Goal: Task Accomplishment & Management: Manage account settings

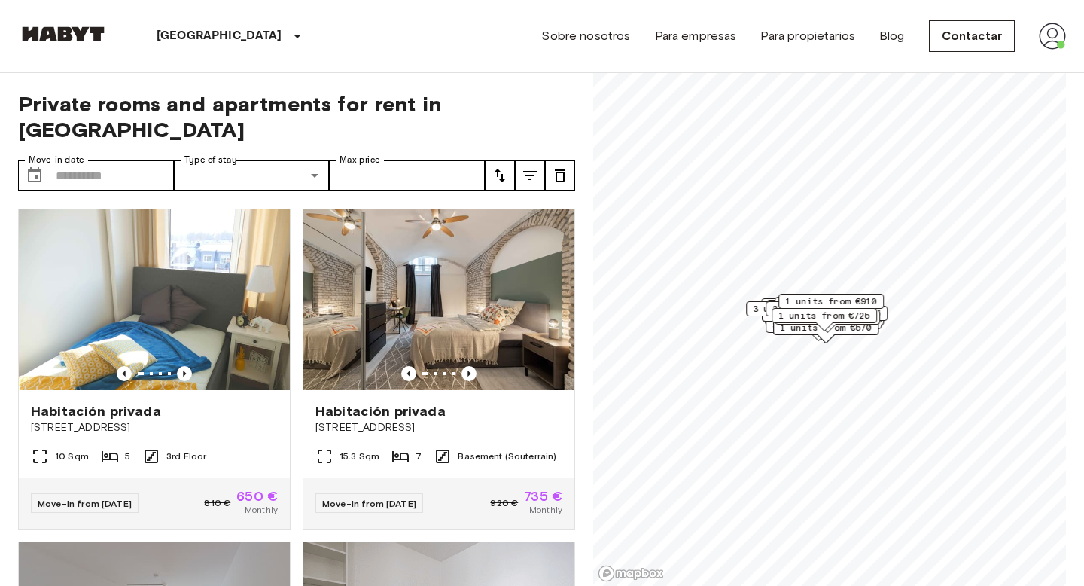
click at [1058, 38] on img at bounding box center [1052, 36] width 27 height 27
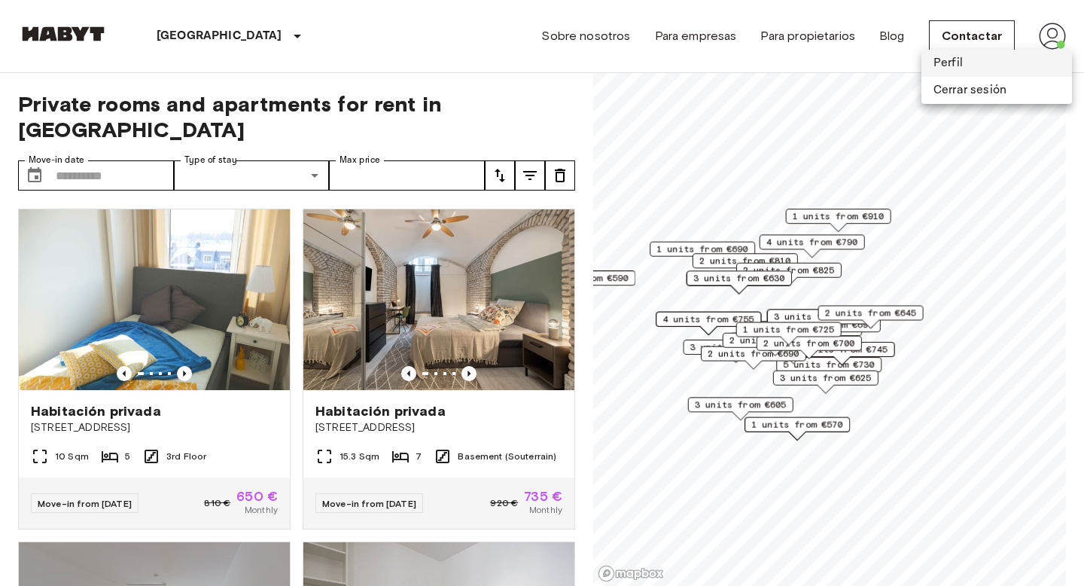
click at [986, 60] on li "Perfil" at bounding box center [996, 63] width 151 height 27
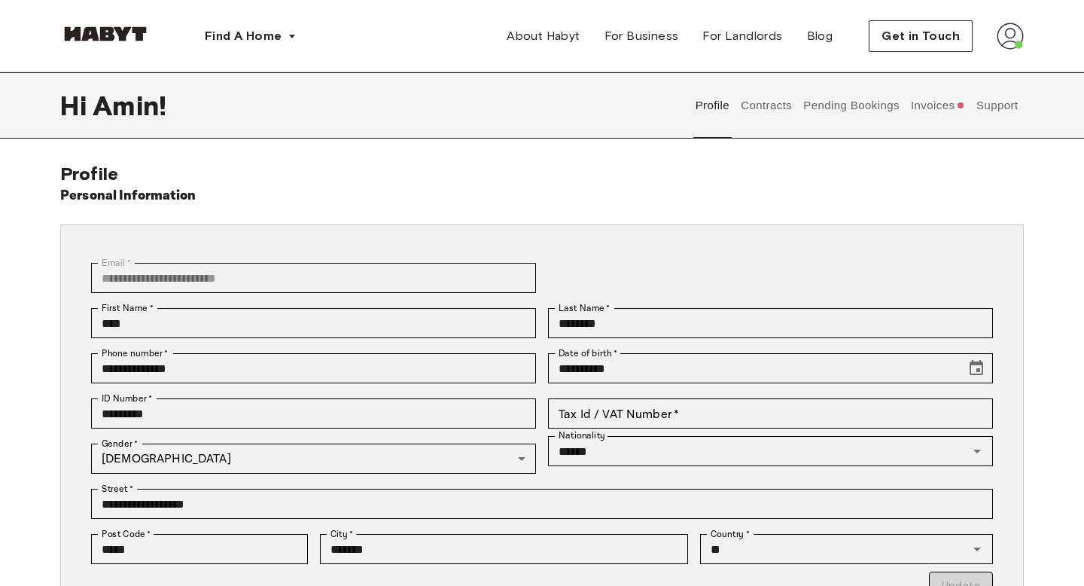
click at [945, 115] on button "Invoices" at bounding box center [938, 105] width 58 height 66
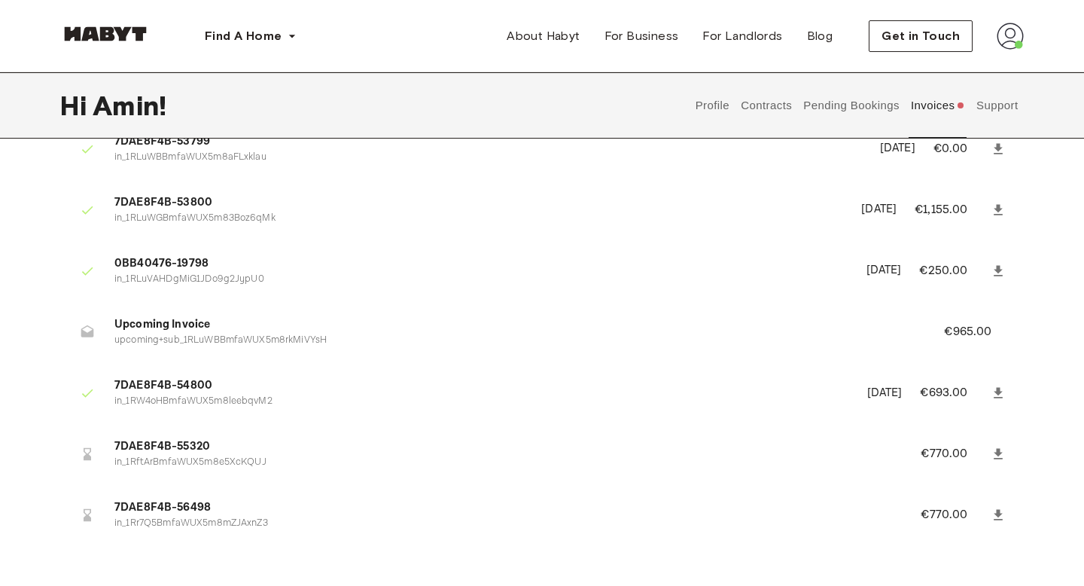
scroll to position [83, 0]
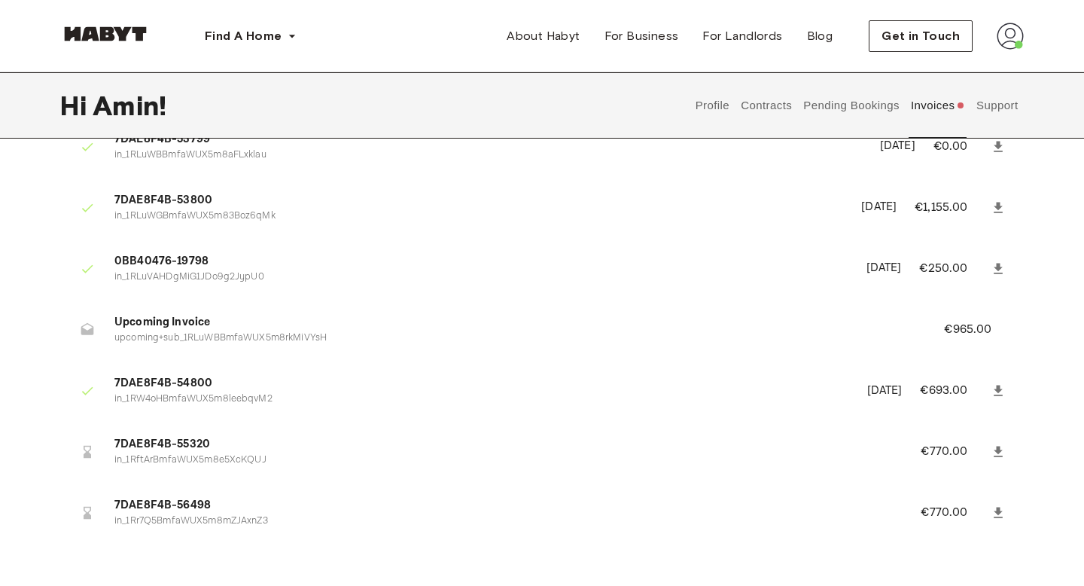
click at [971, 334] on p "€965.00" at bounding box center [978, 330] width 68 height 18
click at [900, 322] on span "Upcoming Invoice" at bounding box center [510, 322] width 793 height 17
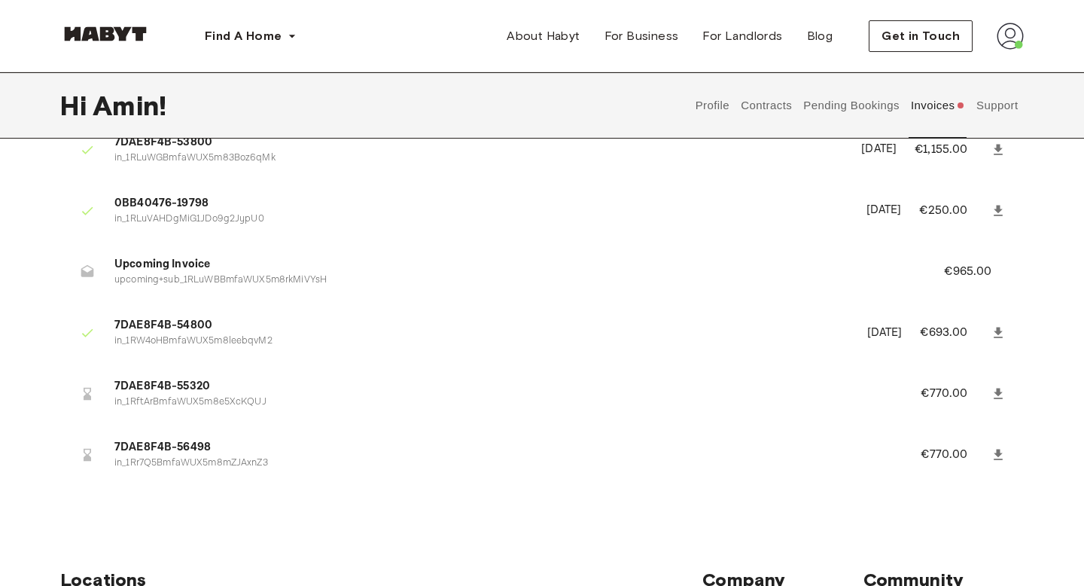
scroll to position [136, 0]
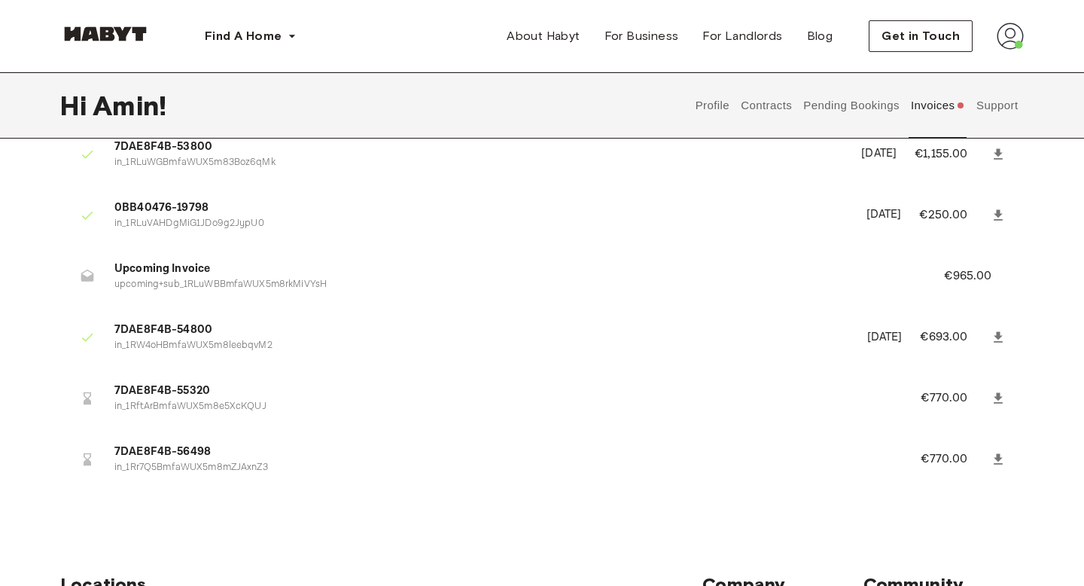
click at [152, 250] on li "Upcoming Invoice upcoming+sub_1RLuWBBmfaWUX5m8rkMiVYsH €965.00" at bounding box center [542, 276] width 964 height 52
click at [84, 276] on icon at bounding box center [87, 275] width 13 height 12
click at [991, 110] on button "Support" at bounding box center [997, 105] width 46 height 66
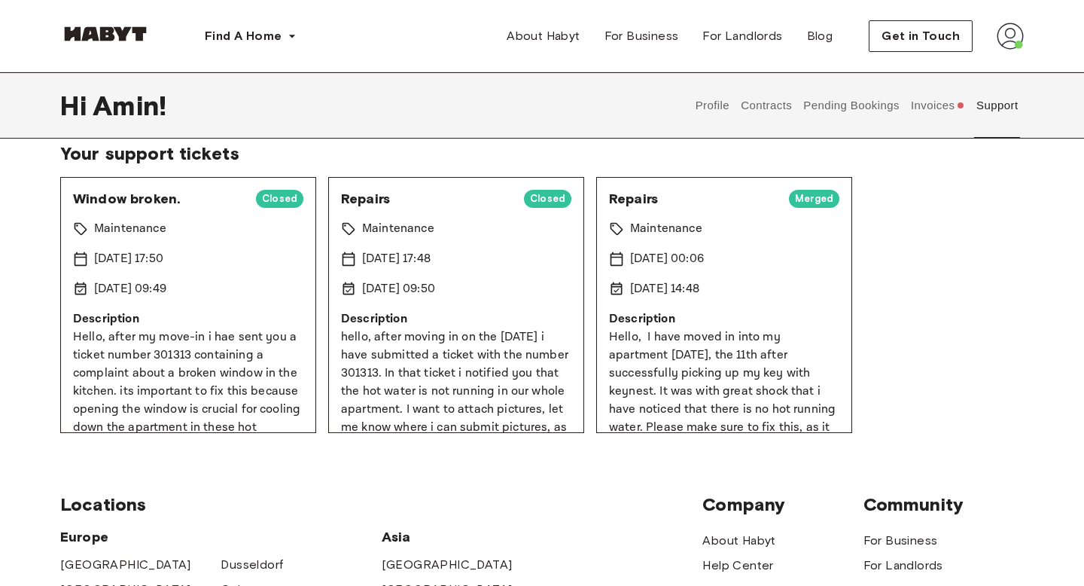
scroll to position [86, 0]
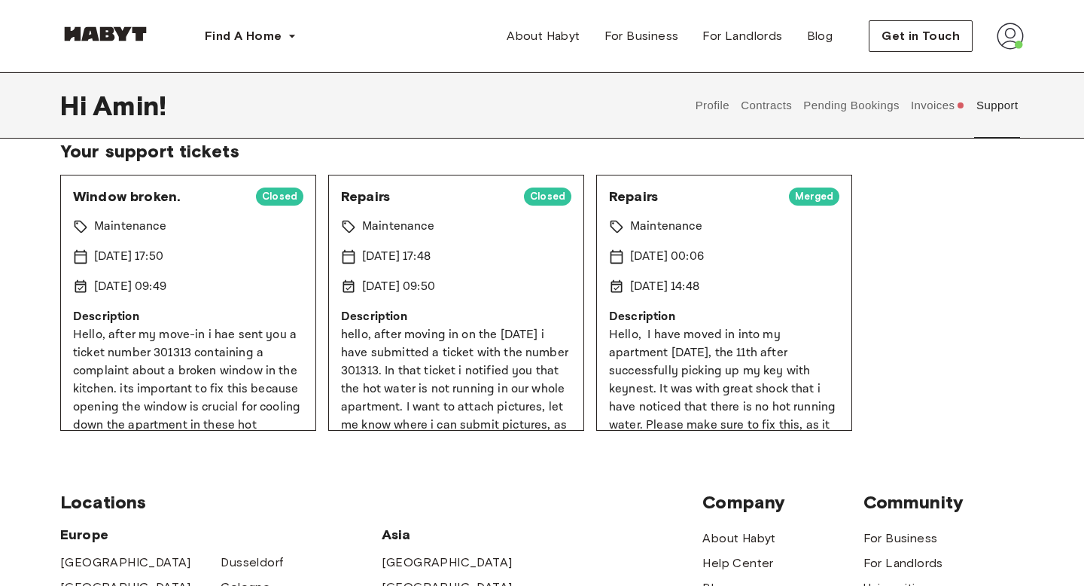
click at [853, 108] on button "Pending Bookings" at bounding box center [852, 105] width 100 height 66
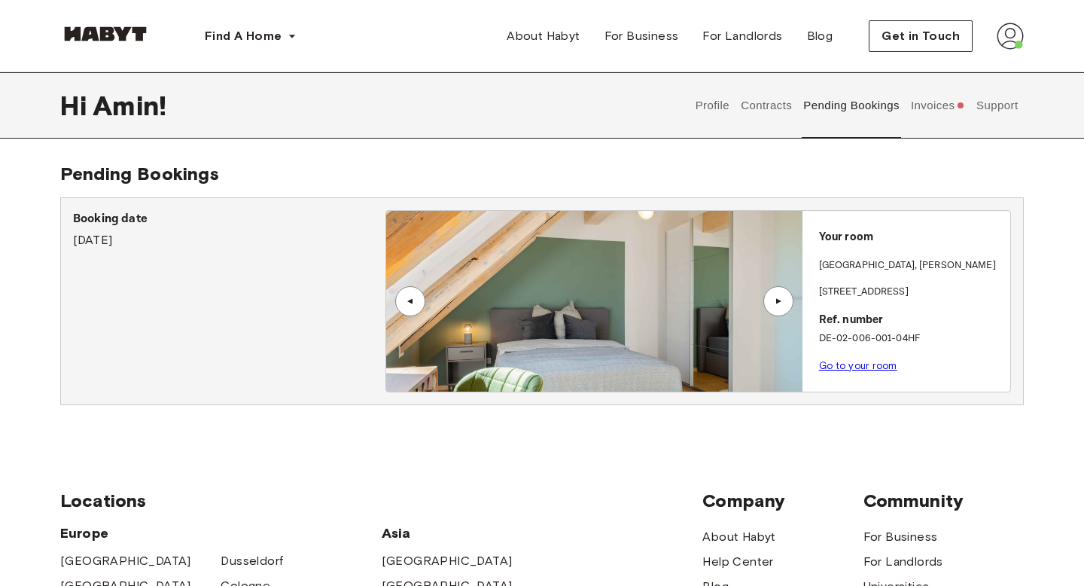
click at [778, 297] on div "▲" at bounding box center [778, 301] width 15 height 9
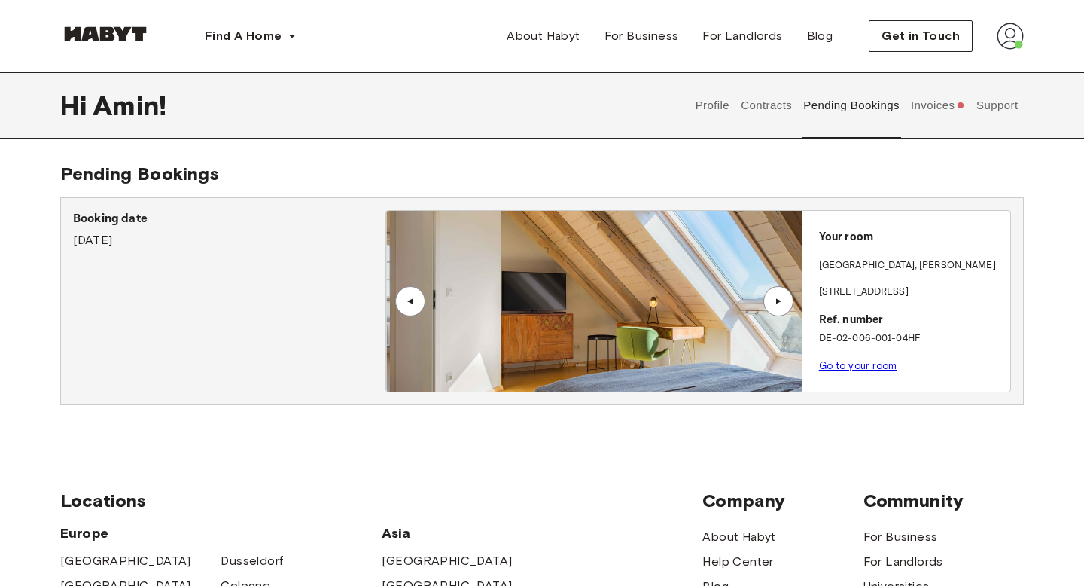
click at [778, 297] on div "▲" at bounding box center [778, 301] width 15 height 9
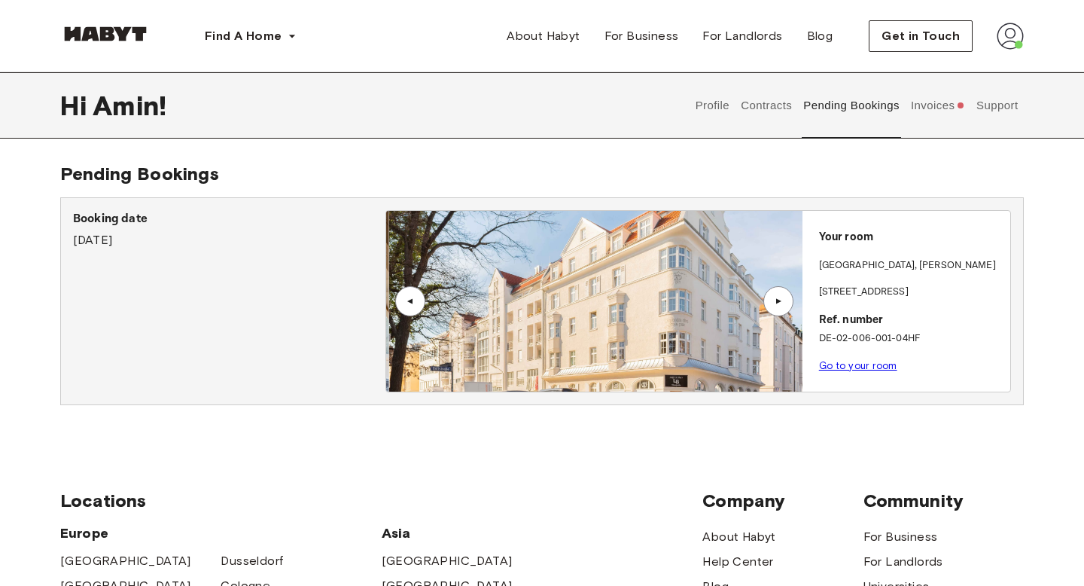
click at [778, 297] on div "▲" at bounding box center [778, 301] width 15 height 9
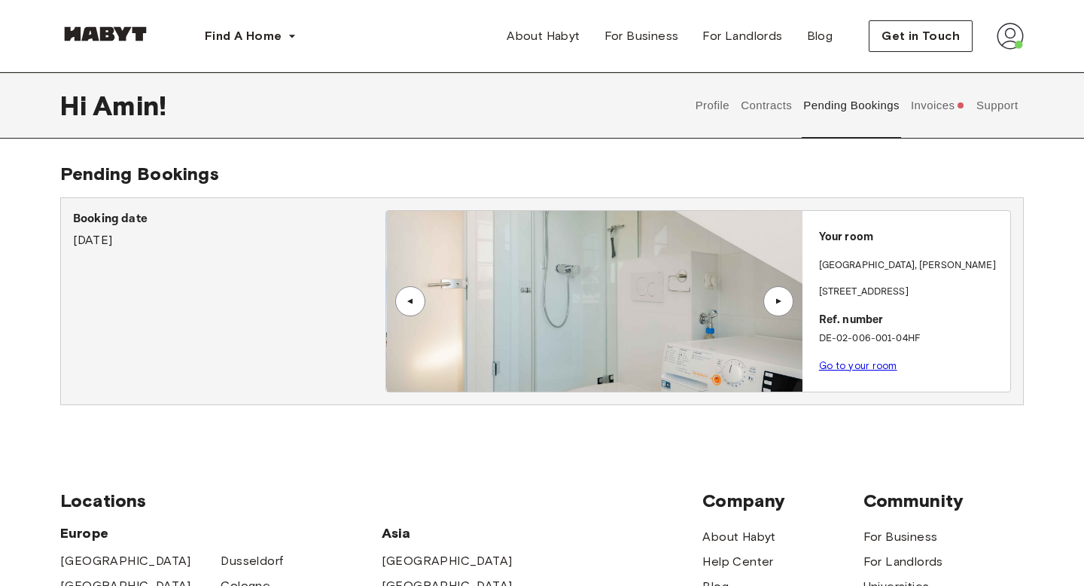
click at [778, 297] on div "▲" at bounding box center [778, 301] width 15 height 9
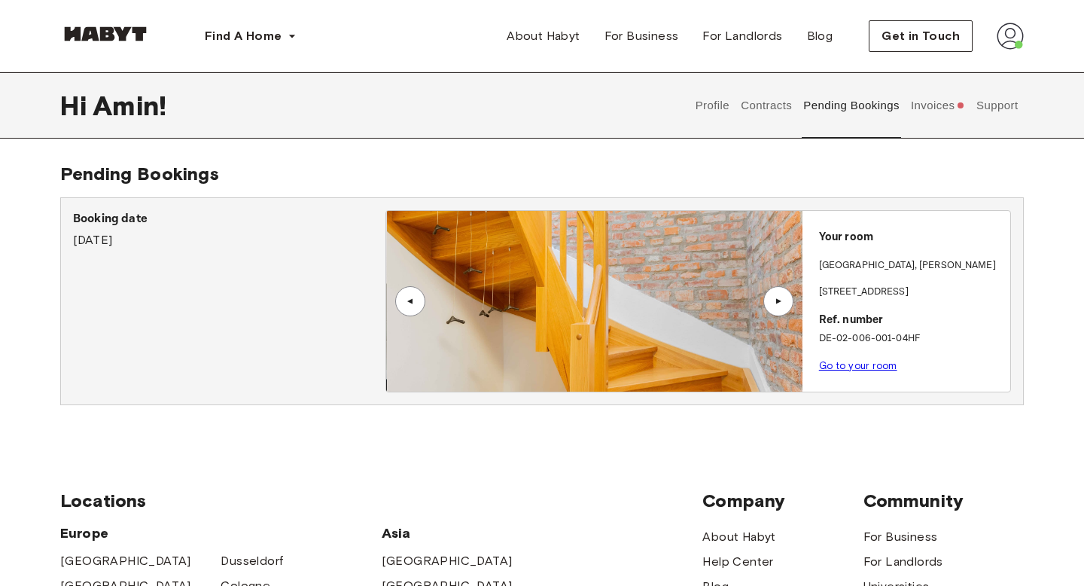
click at [778, 297] on div "▲" at bounding box center [778, 301] width 15 height 9
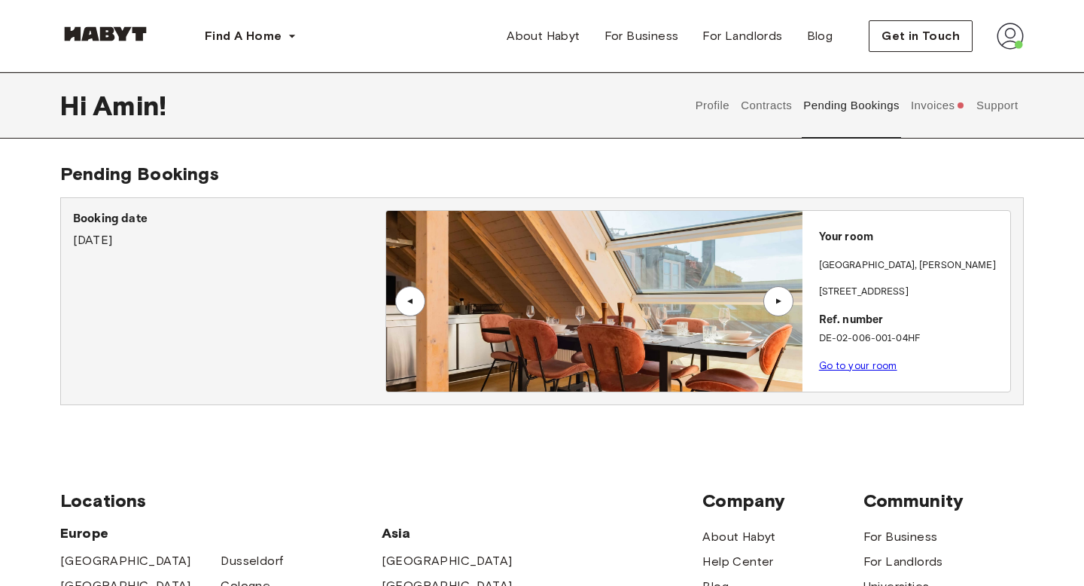
click at [778, 297] on div "▲" at bounding box center [778, 301] width 15 height 9
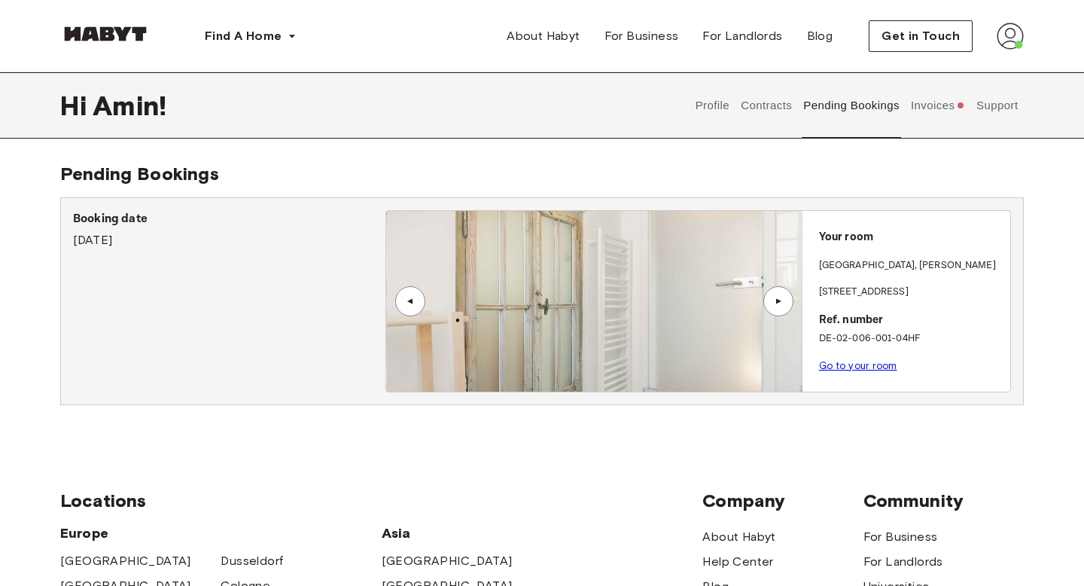
click at [400, 306] on div "▲" at bounding box center [410, 301] width 30 height 30
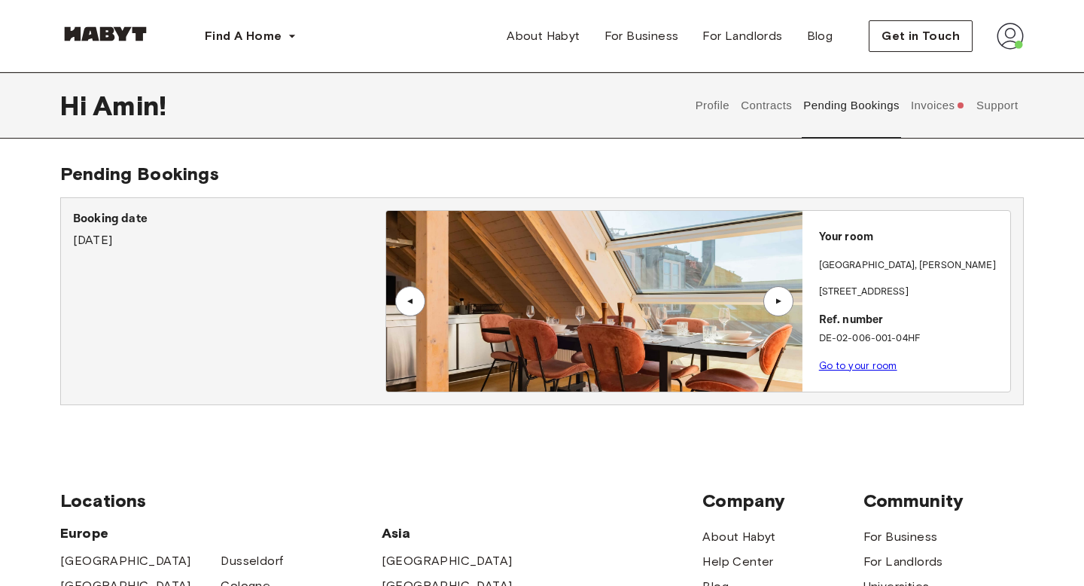
click at [788, 297] on div "▲" at bounding box center [778, 301] width 30 height 30
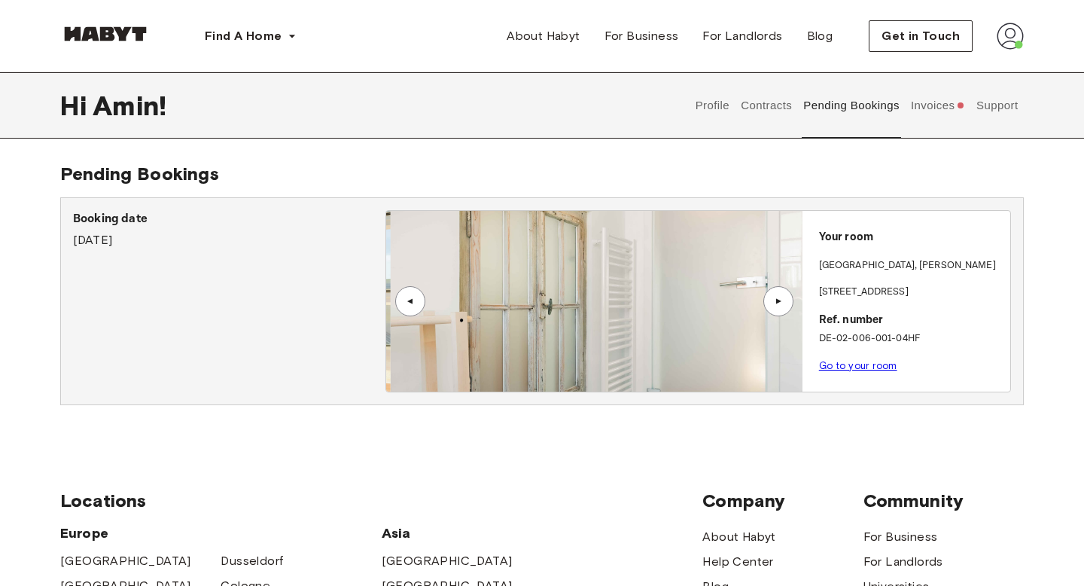
click at [788, 297] on div "▲" at bounding box center [778, 301] width 30 height 30
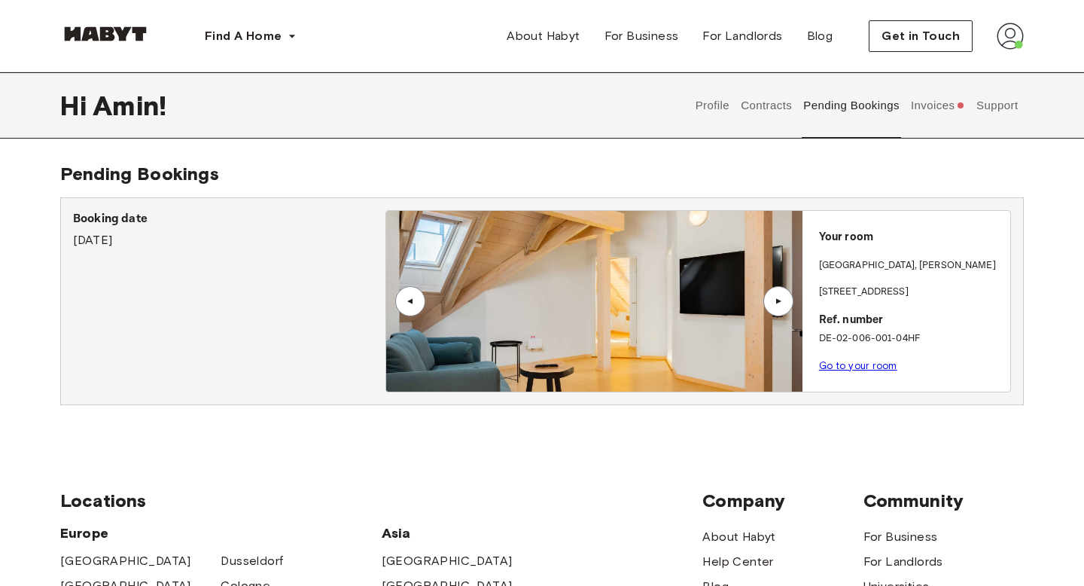
click at [791, 294] on div "▲" at bounding box center [778, 301] width 30 height 30
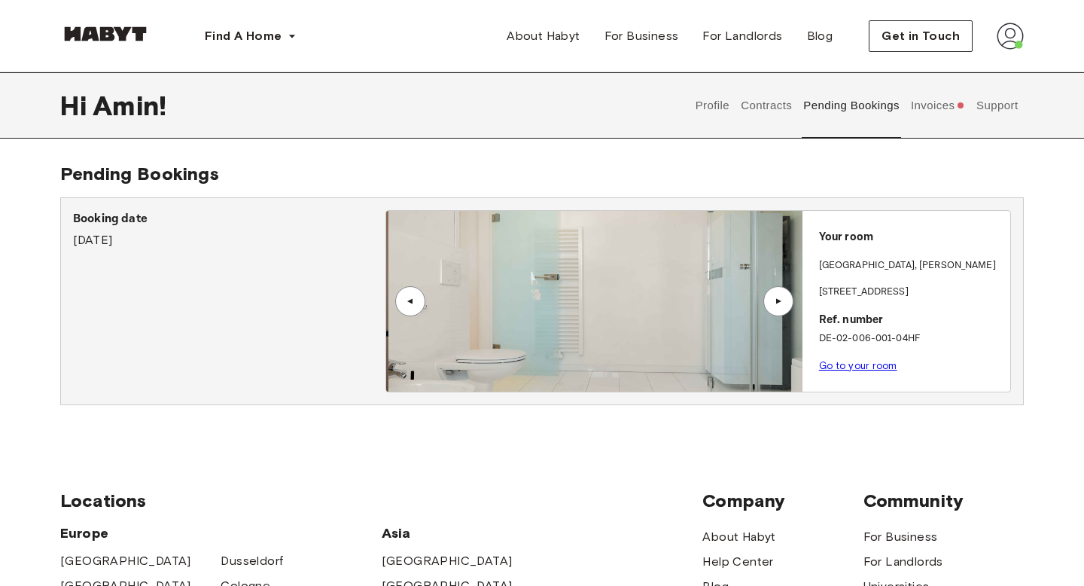
click at [791, 294] on div "▲" at bounding box center [778, 301] width 30 height 30
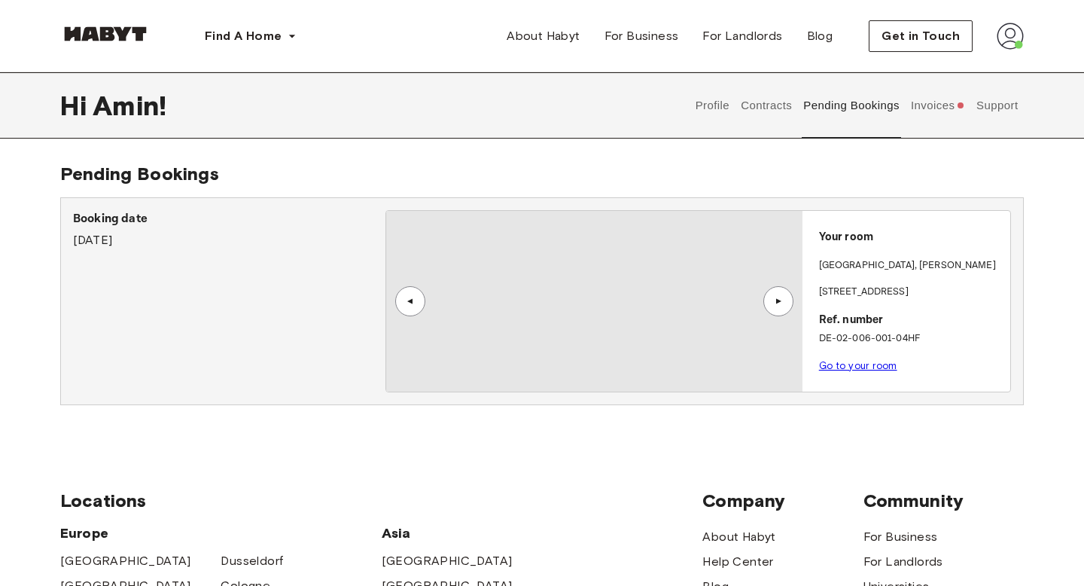
click at [791, 294] on div "▲" at bounding box center [778, 301] width 30 height 30
click at [790, 291] on div "▲" at bounding box center [778, 301] width 30 height 30
click at [784, 292] on div "▲" at bounding box center [778, 301] width 30 height 30
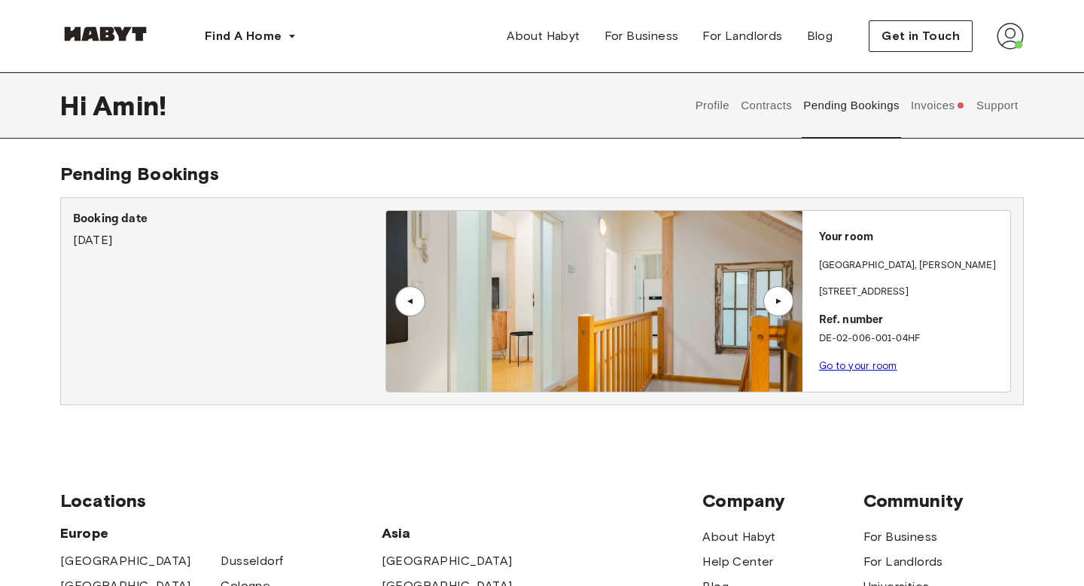
click at [784, 292] on div "▲" at bounding box center [778, 301] width 30 height 30
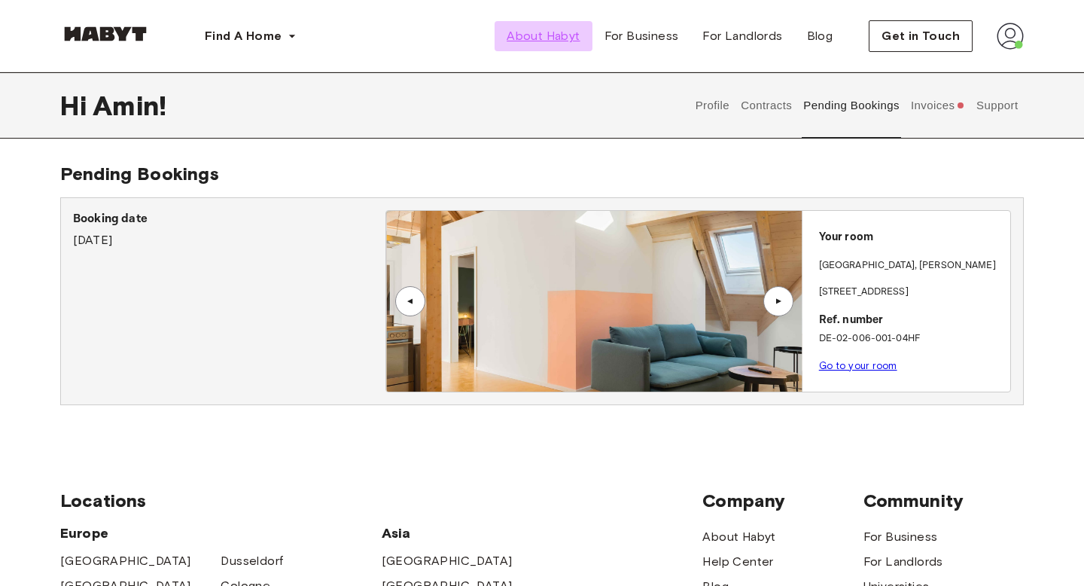
click at [546, 43] on span "About Habyt" at bounding box center [543, 36] width 73 height 18
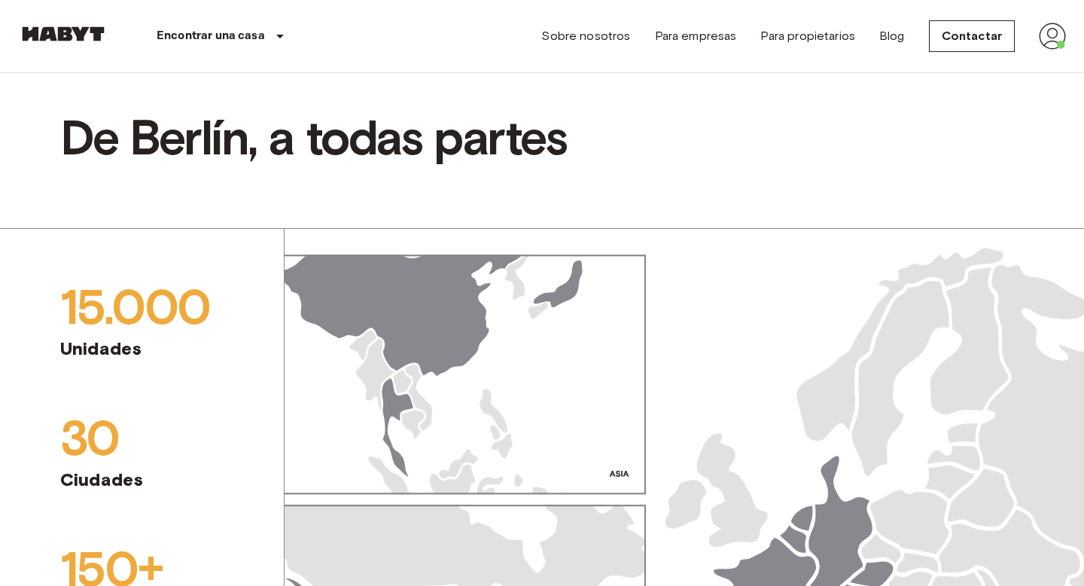
scroll to position [869, 0]
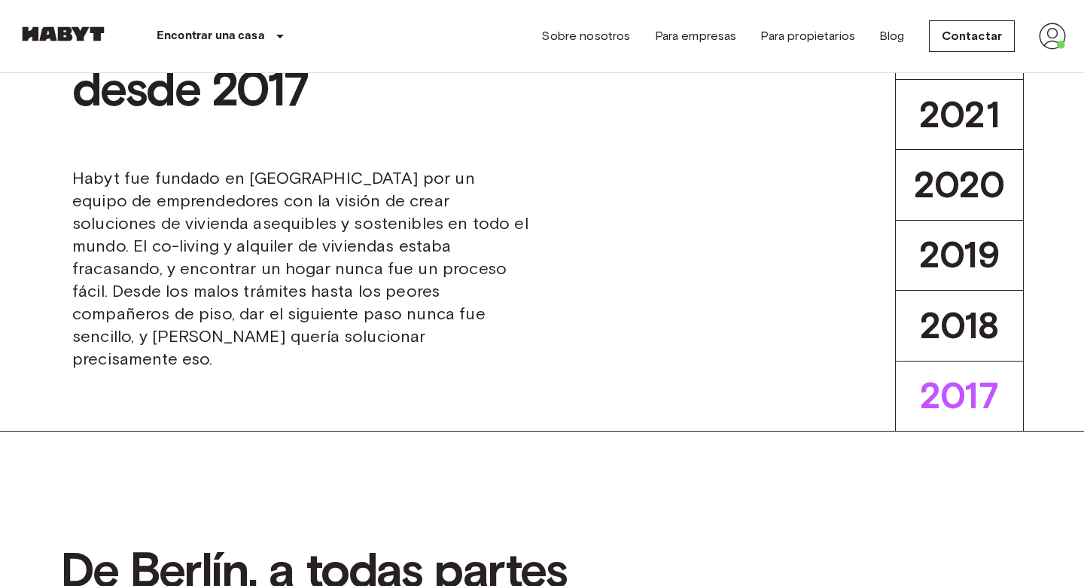
click at [1048, 41] on img at bounding box center [1052, 36] width 27 height 27
click at [1015, 62] on li "Perfil" at bounding box center [996, 63] width 151 height 27
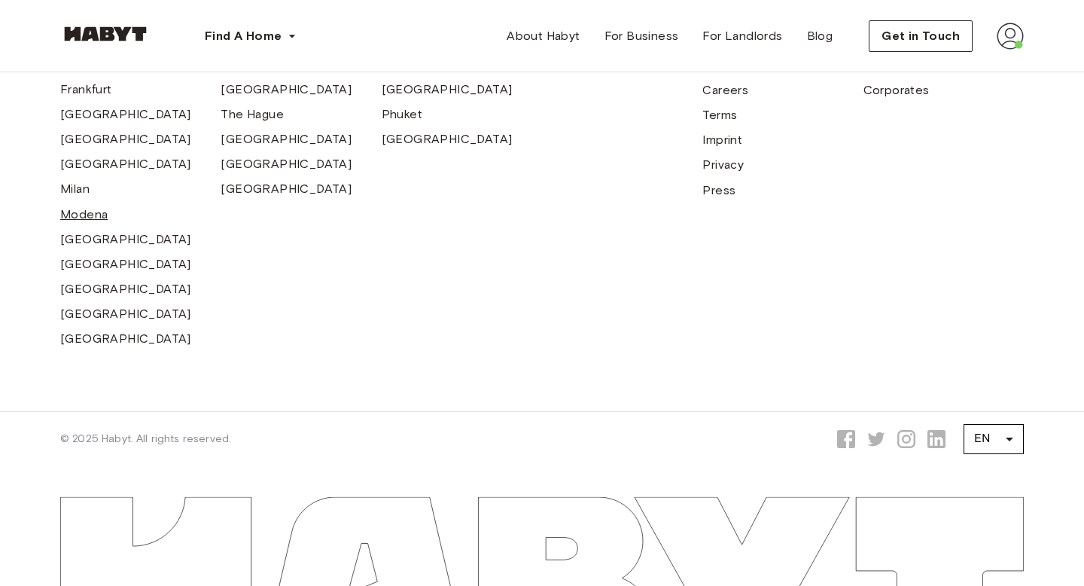
scroll to position [908, 0]
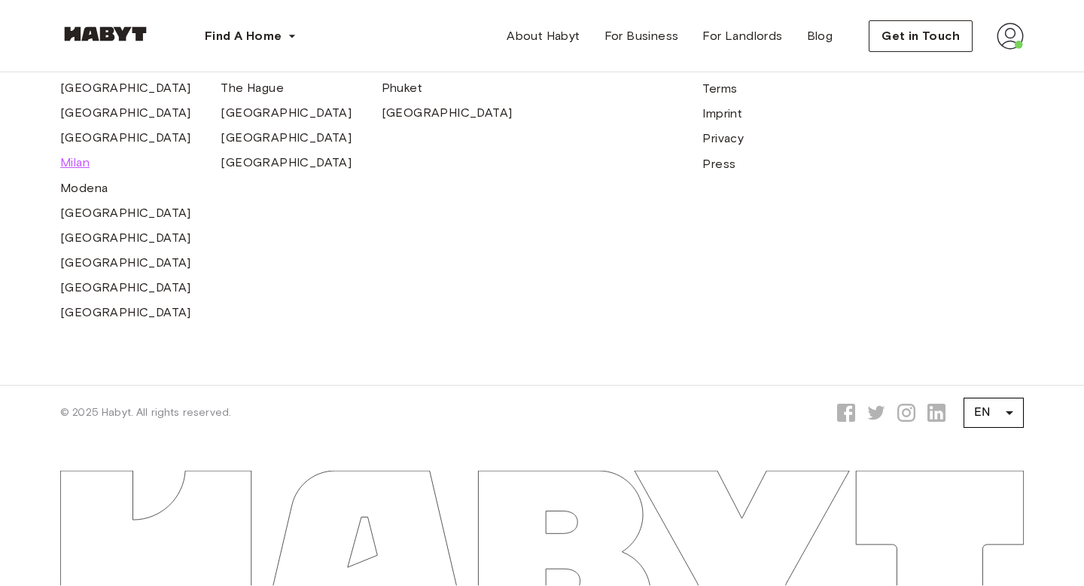
click at [73, 160] on span "Milan" at bounding box center [74, 163] width 29 height 18
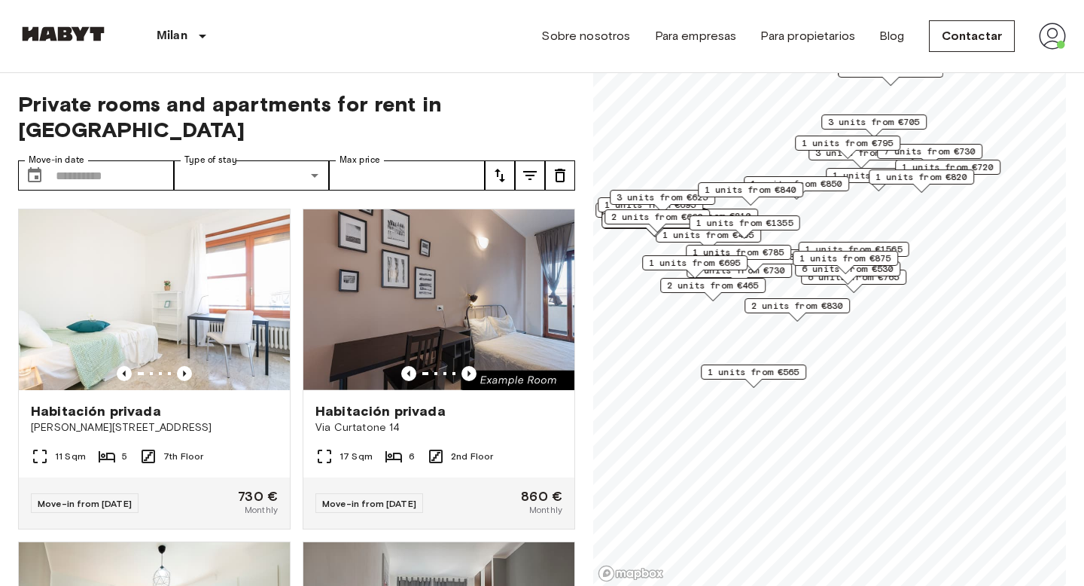
click at [900, 251] on span "1 units from €1565" at bounding box center [853, 249] width 97 height 14
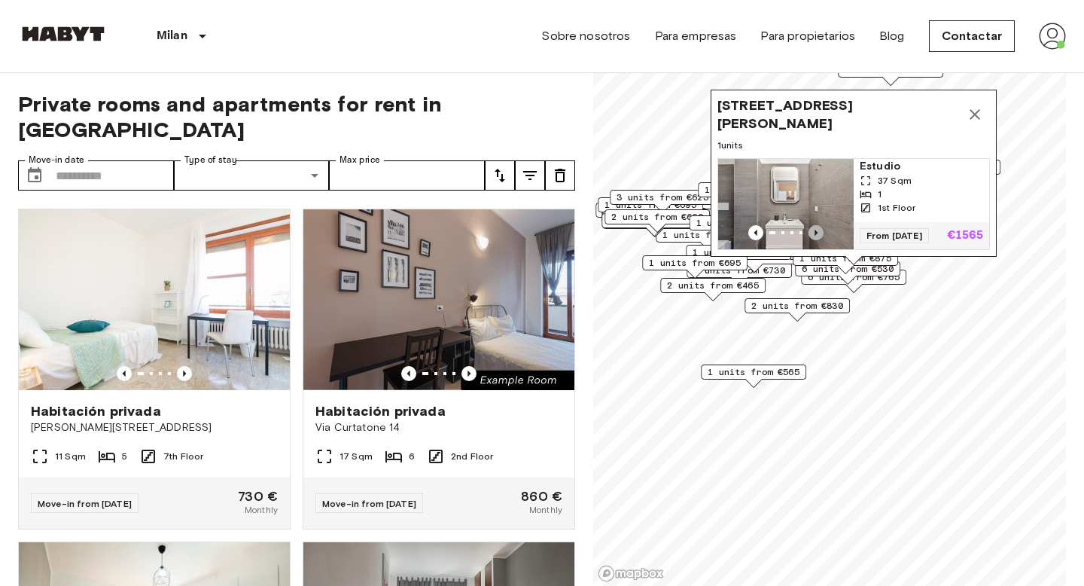
click at [814, 227] on icon "Previous image" at bounding box center [815, 232] width 15 height 15
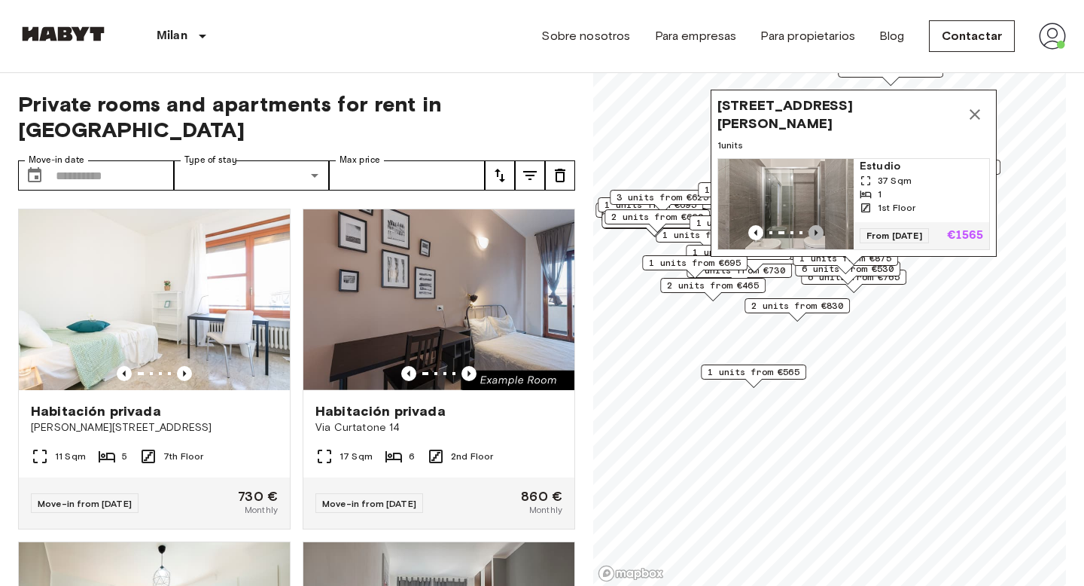
click at [814, 227] on icon "Previous image" at bounding box center [815, 232] width 15 height 15
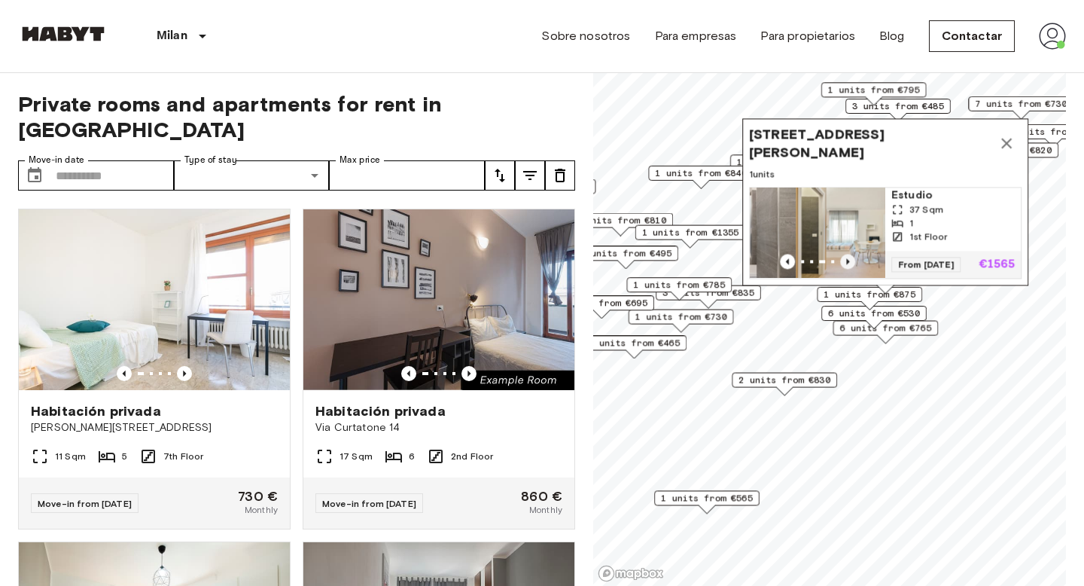
click at [814, 227] on img "Map marker" at bounding box center [863, 232] width 135 height 90
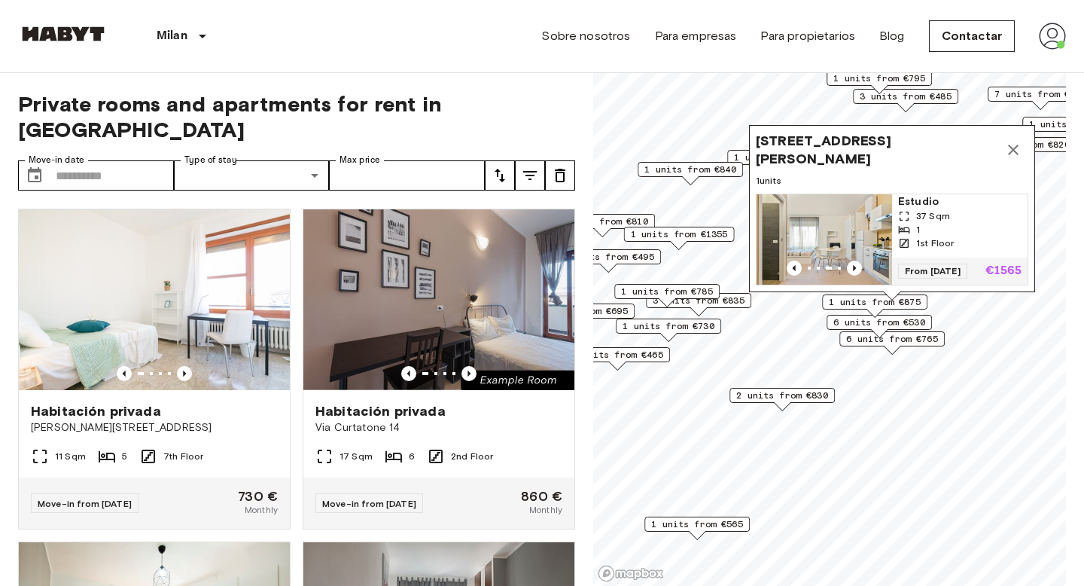
click at [1049, 41] on img at bounding box center [1052, 36] width 27 height 27
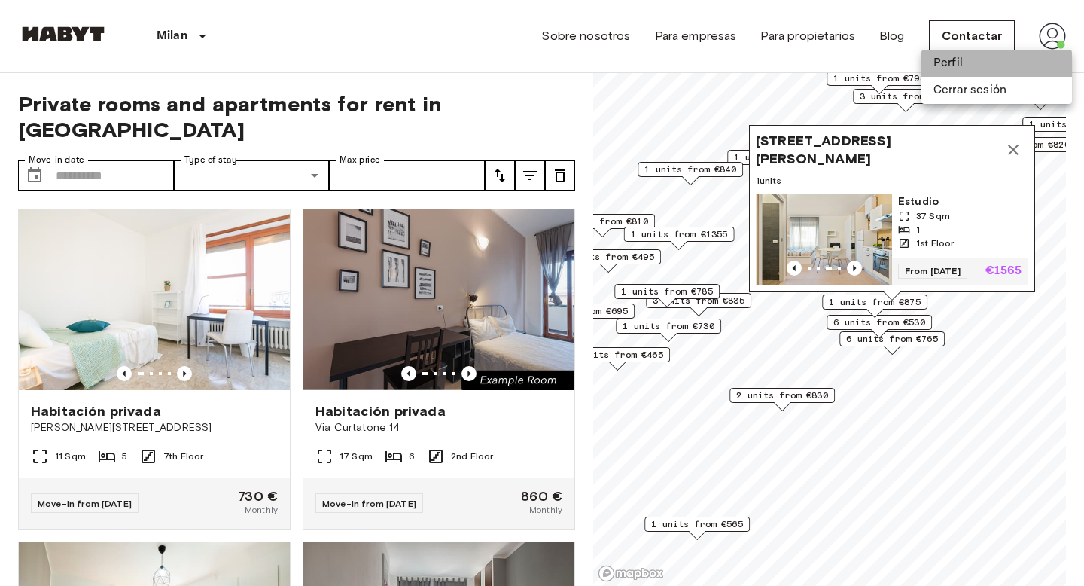
click at [967, 65] on li "Perfil" at bounding box center [996, 63] width 151 height 27
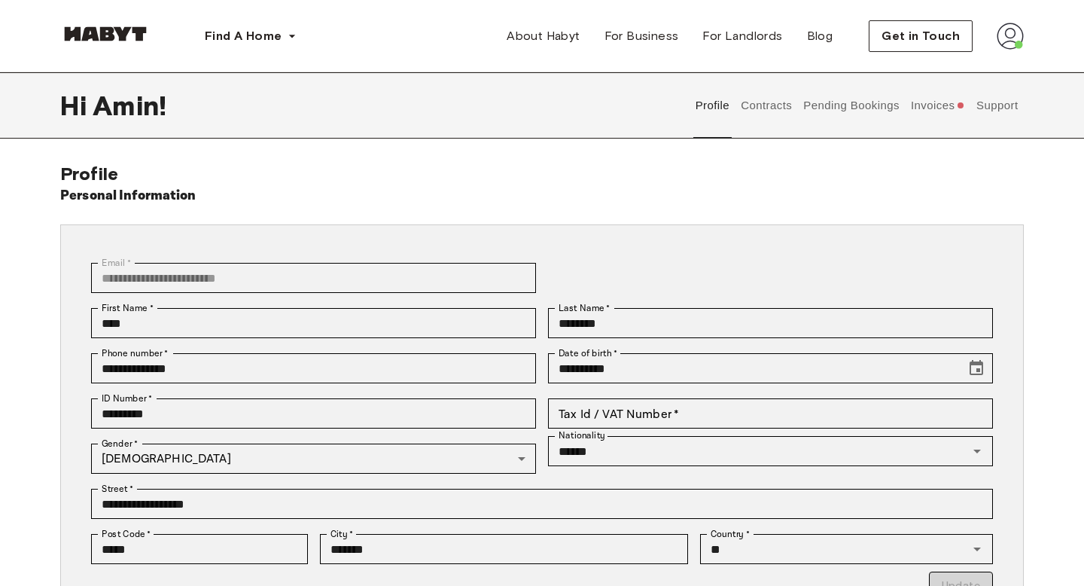
click at [940, 105] on button "Invoices" at bounding box center [938, 105] width 58 height 66
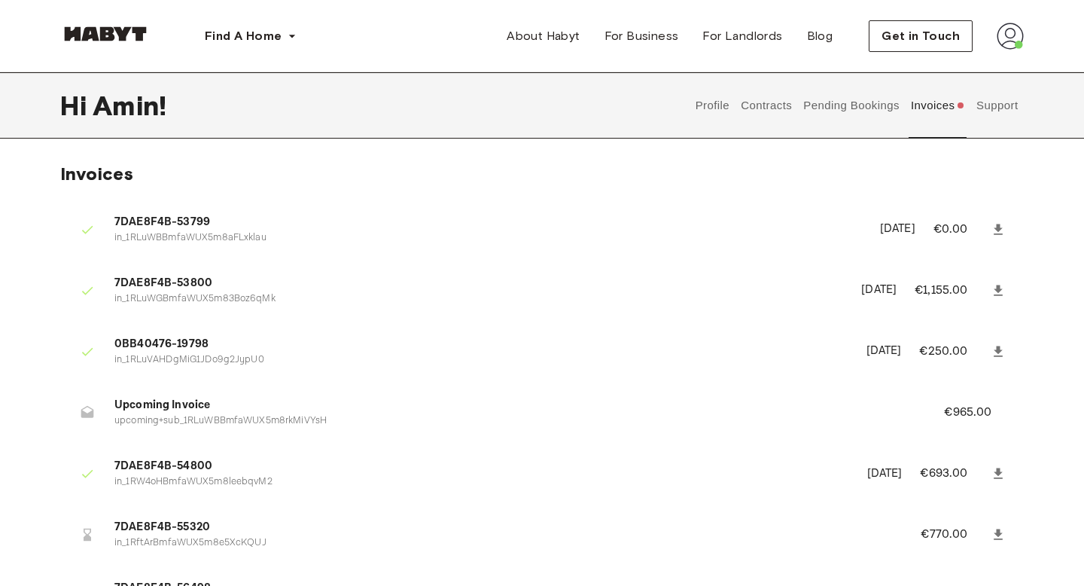
click at [998, 110] on button "Support" at bounding box center [997, 105] width 46 height 66
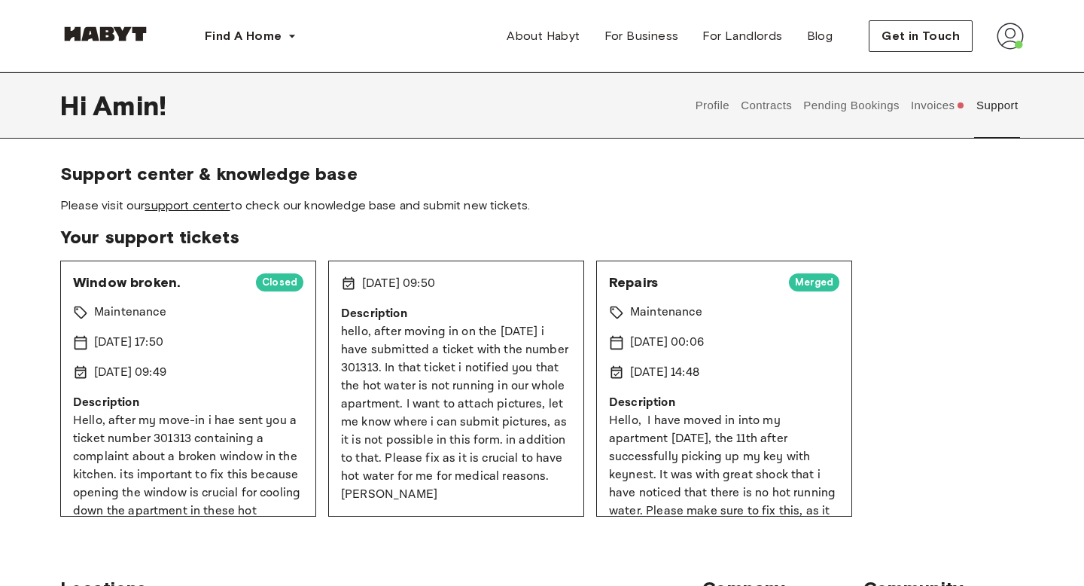
click at [221, 206] on link "support center" at bounding box center [187, 205] width 85 height 14
